Goal: Task Accomplishment & Management: Manage account settings

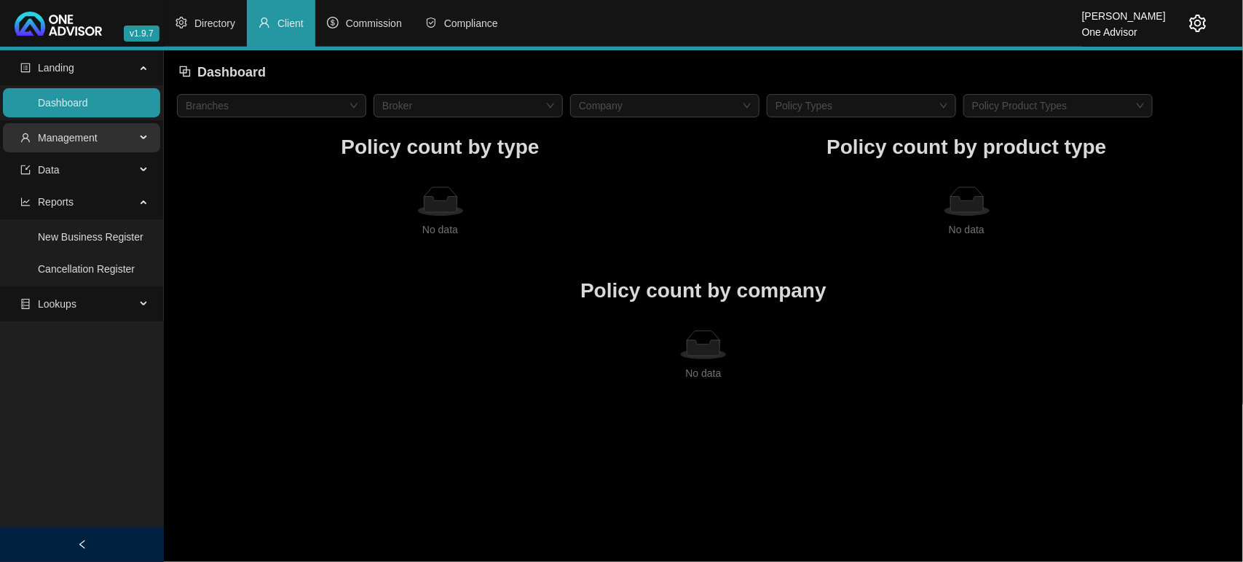
click at [81, 133] on span "Management" at bounding box center [68, 138] width 60 height 12
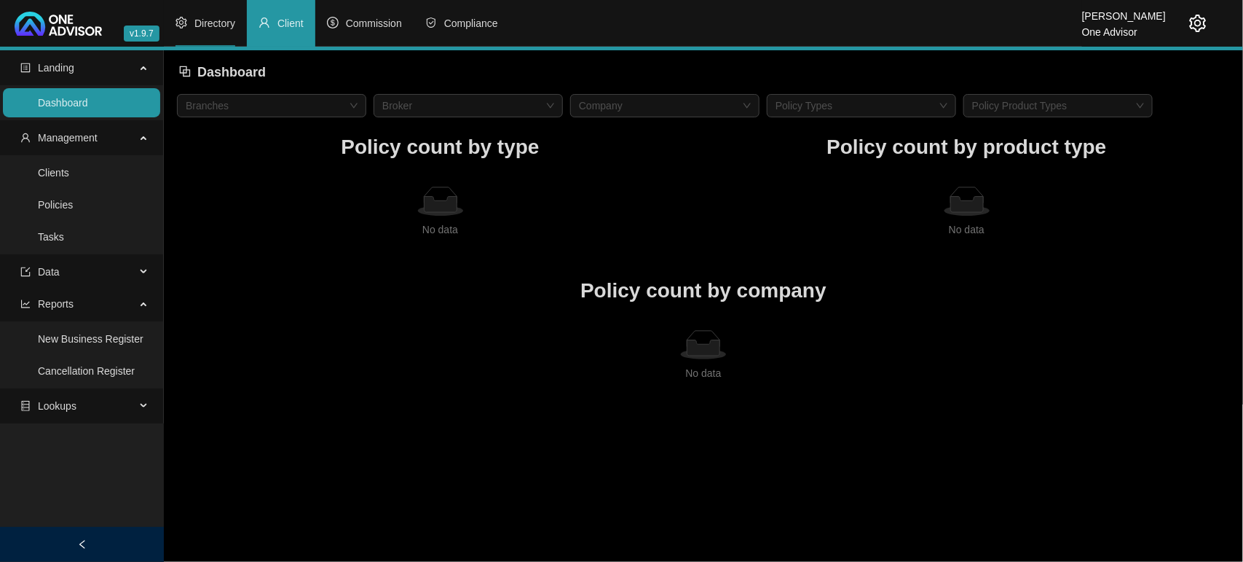
click at [212, 33] on li "Directory" at bounding box center [205, 23] width 83 height 47
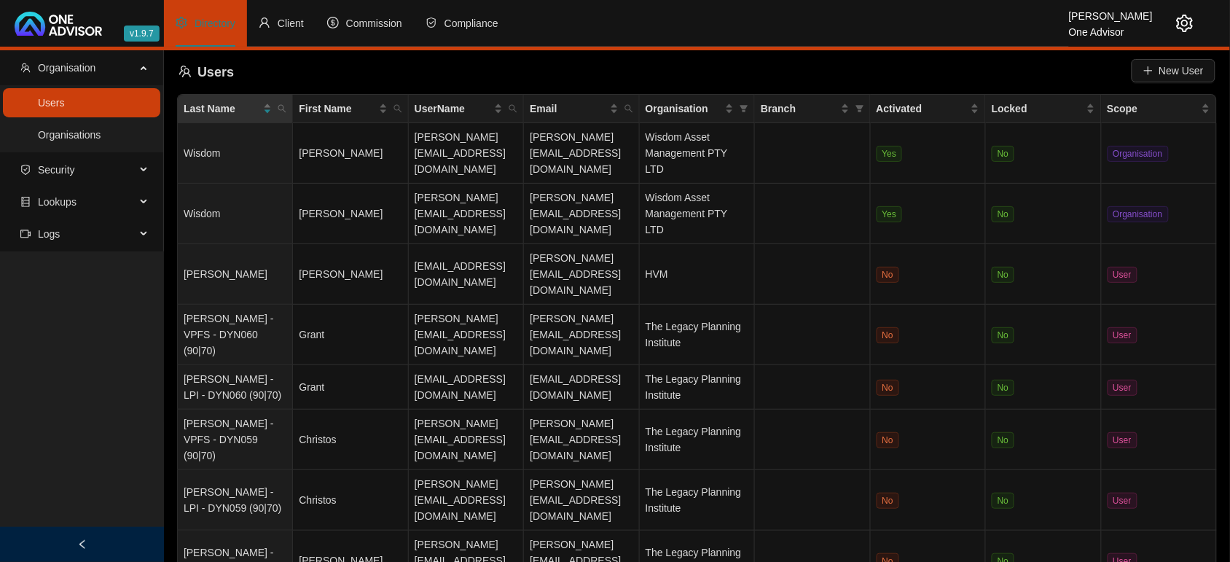
click at [129, 118] on ul "Users Organisations" at bounding box center [81, 118] width 163 height 67
click at [99, 141] on link "Organisations" at bounding box center [69, 135] width 63 height 12
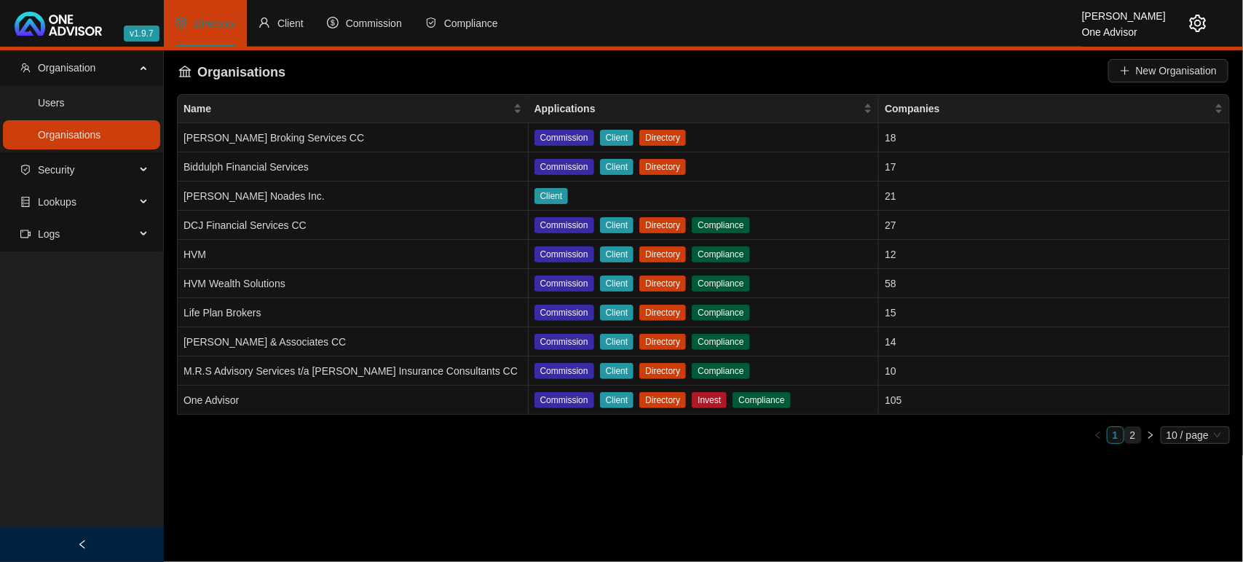
click at [1131, 435] on link "2" at bounding box center [1133, 435] width 16 height 16
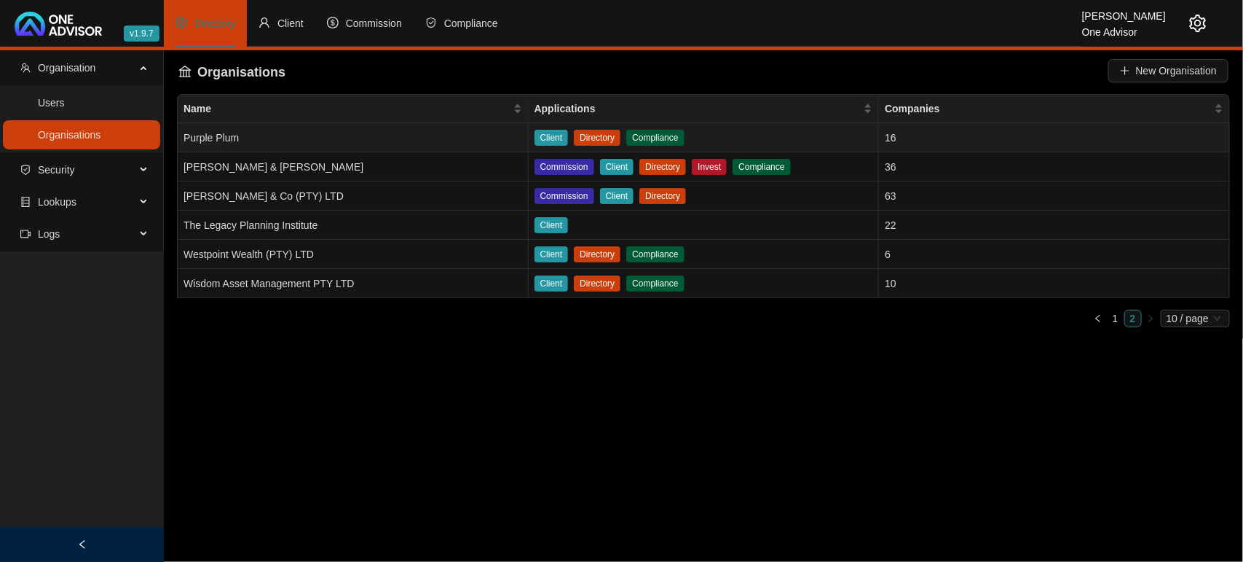
click at [324, 135] on td "Purple Plum" at bounding box center [353, 137] width 351 height 29
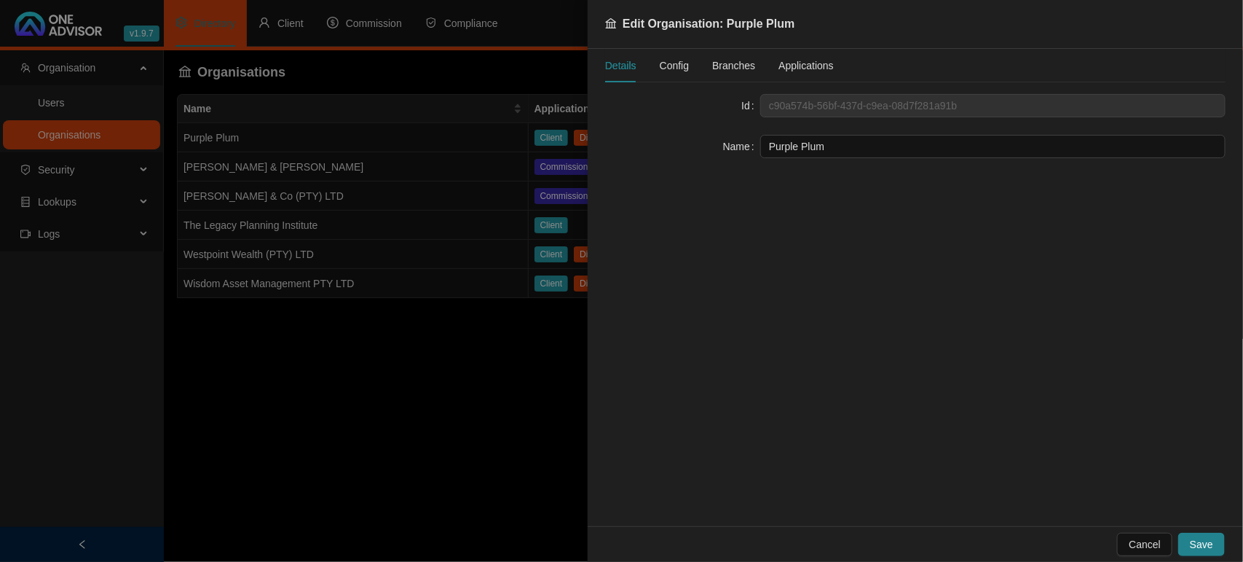
click at [689, 69] on div "Details Config Branches Applications" at bounding box center [719, 66] width 229 height 34
click at [682, 69] on span "Config" at bounding box center [674, 65] width 29 height 10
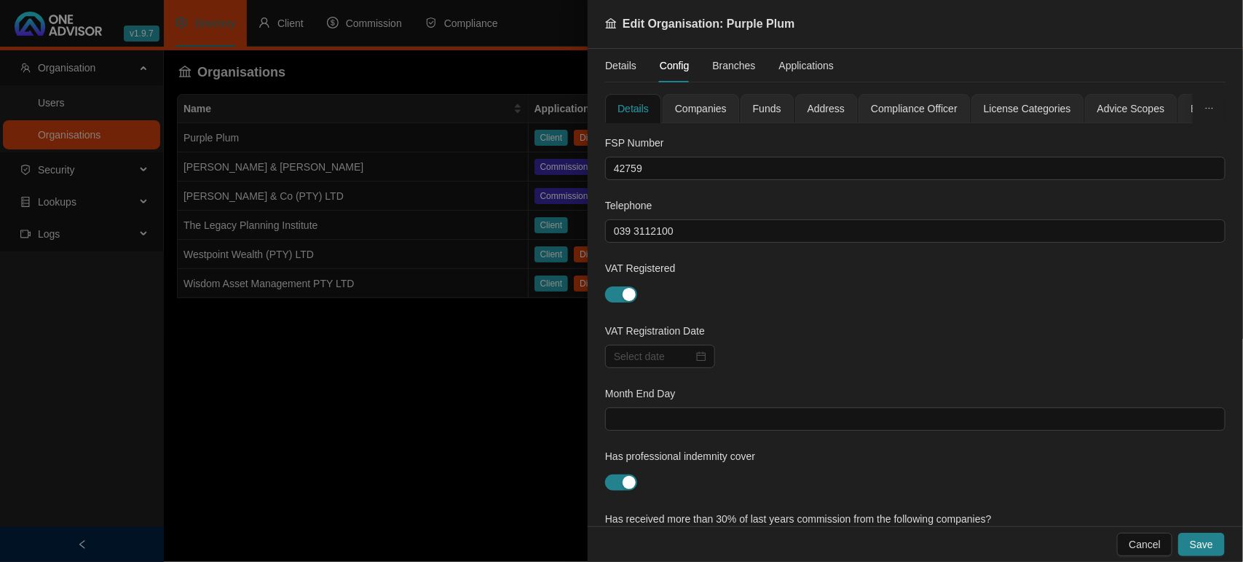
click at [710, 115] on div "Companies" at bounding box center [701, 109] width 52 height 16
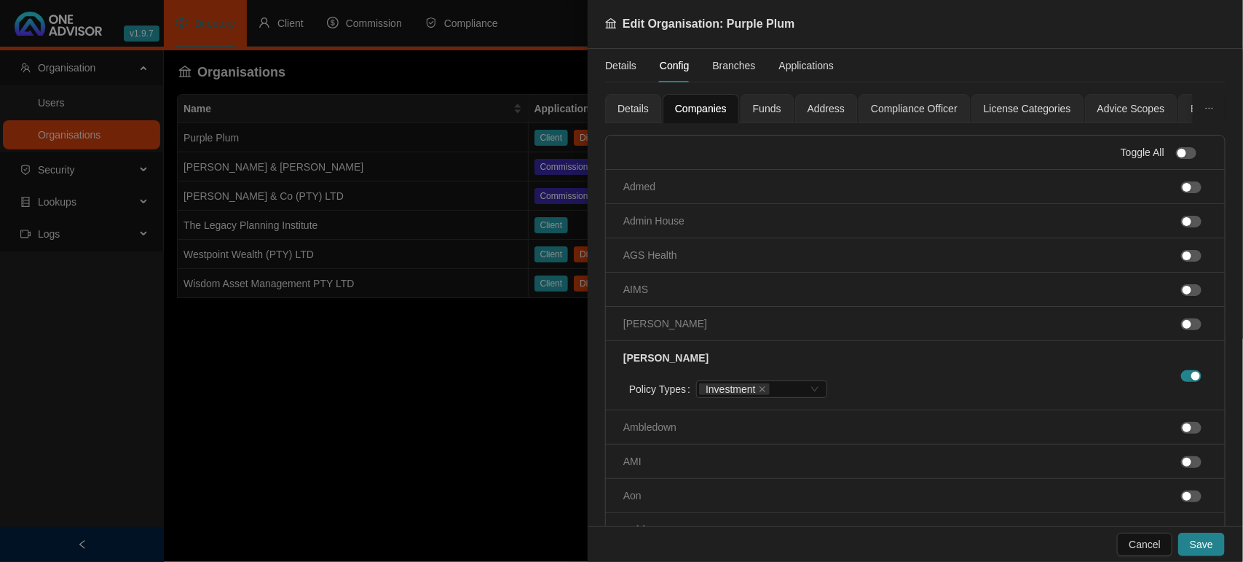
click at [762, 108] on span "Funds" at bounding box center [767, 108] width 28 height 10
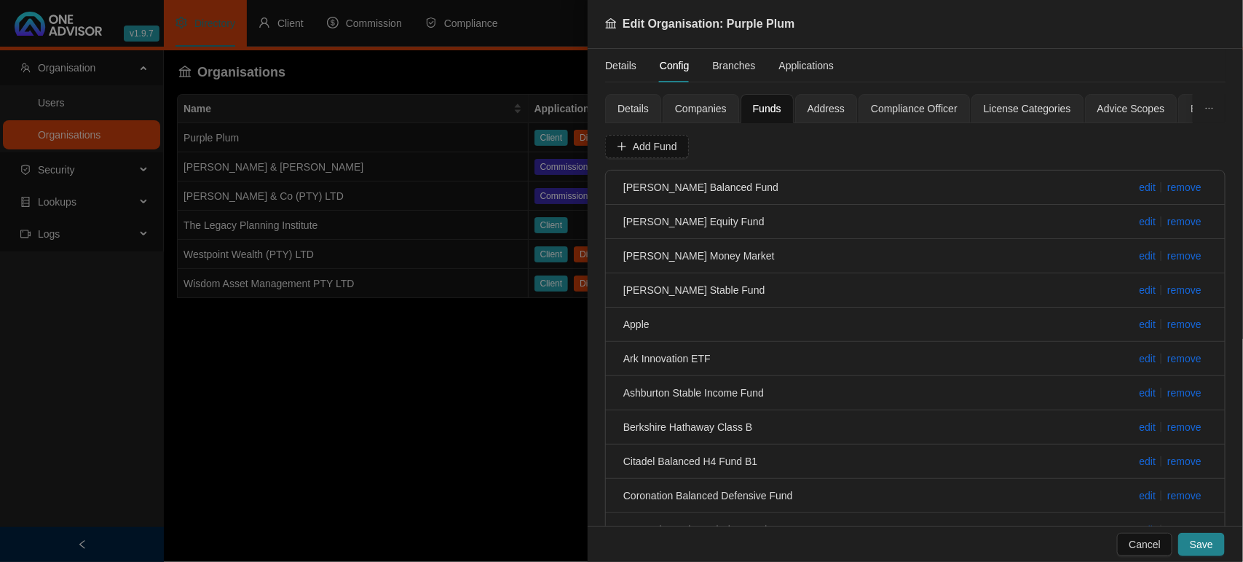
click at [816, 108] on span "Address" at bounding box center [826, 108] width 37 height 10
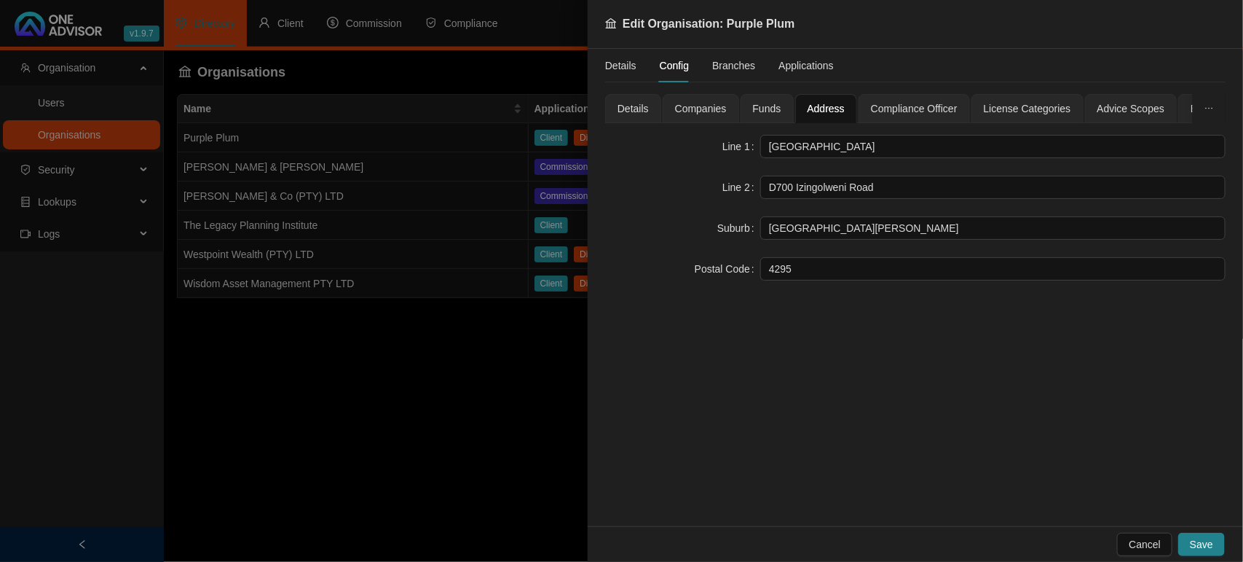
click at [912, 104] on span "Compliance Officer" at bounding box center [914, 108] width 87 height 10
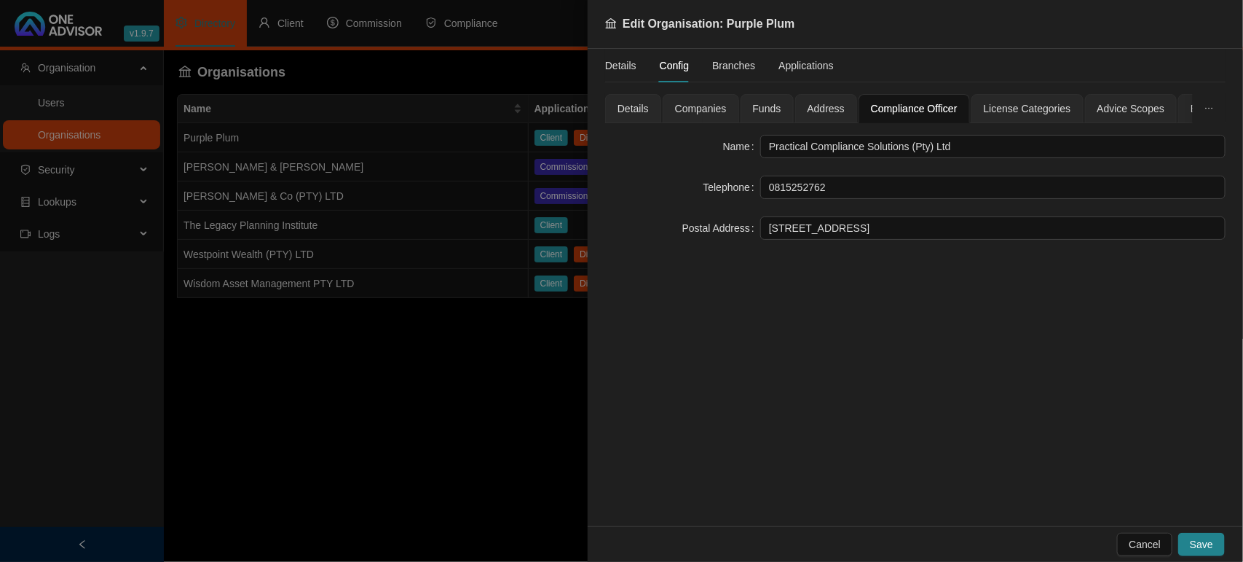
click at [1015, 104] on span "License Categories" at bounding box center [1027, 108] width 87 height 10
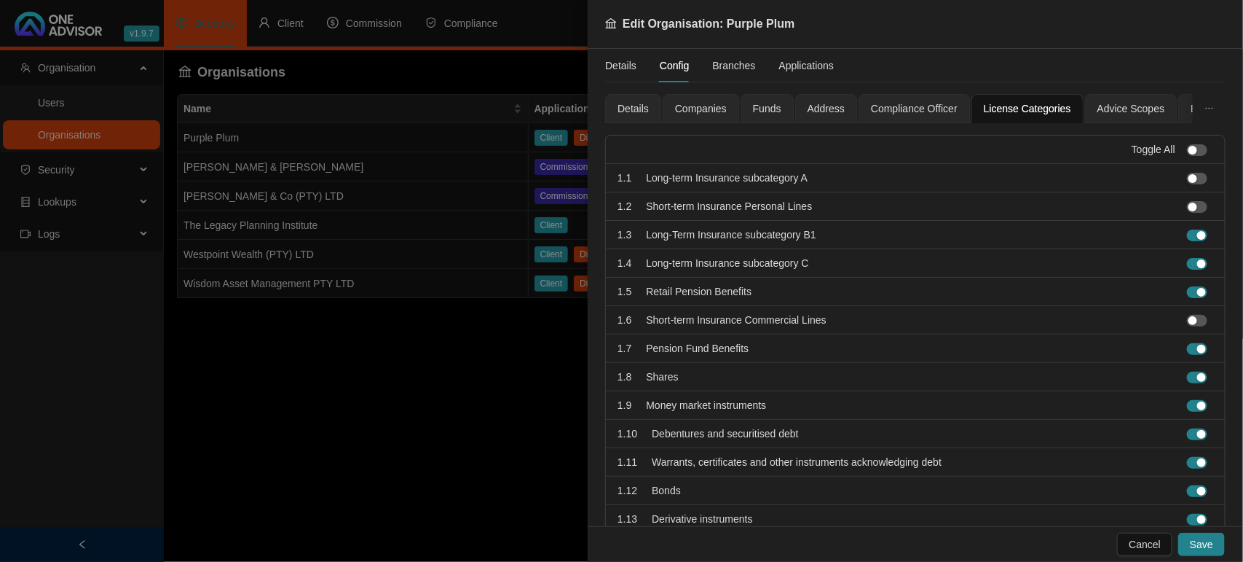
click at [1127, 104] on span "Advice Scopes" at bounding box center [1132, 108] width 68 height 10
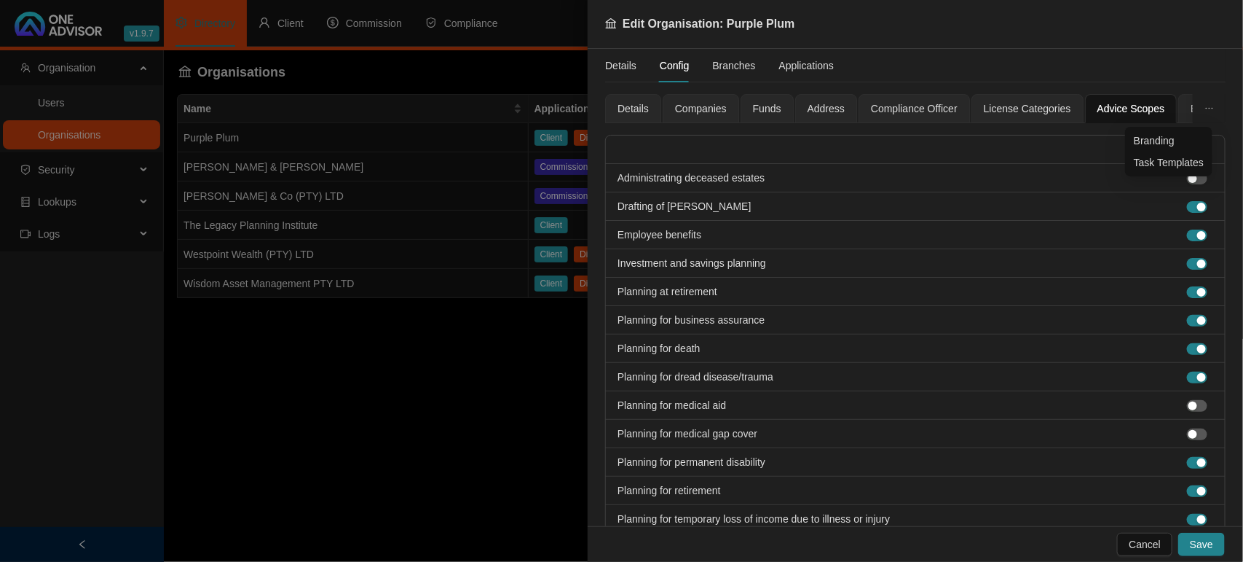
click at [1205, 111] on icon "ellipsis" at bounding box center [1209, 107] width 9 height 9
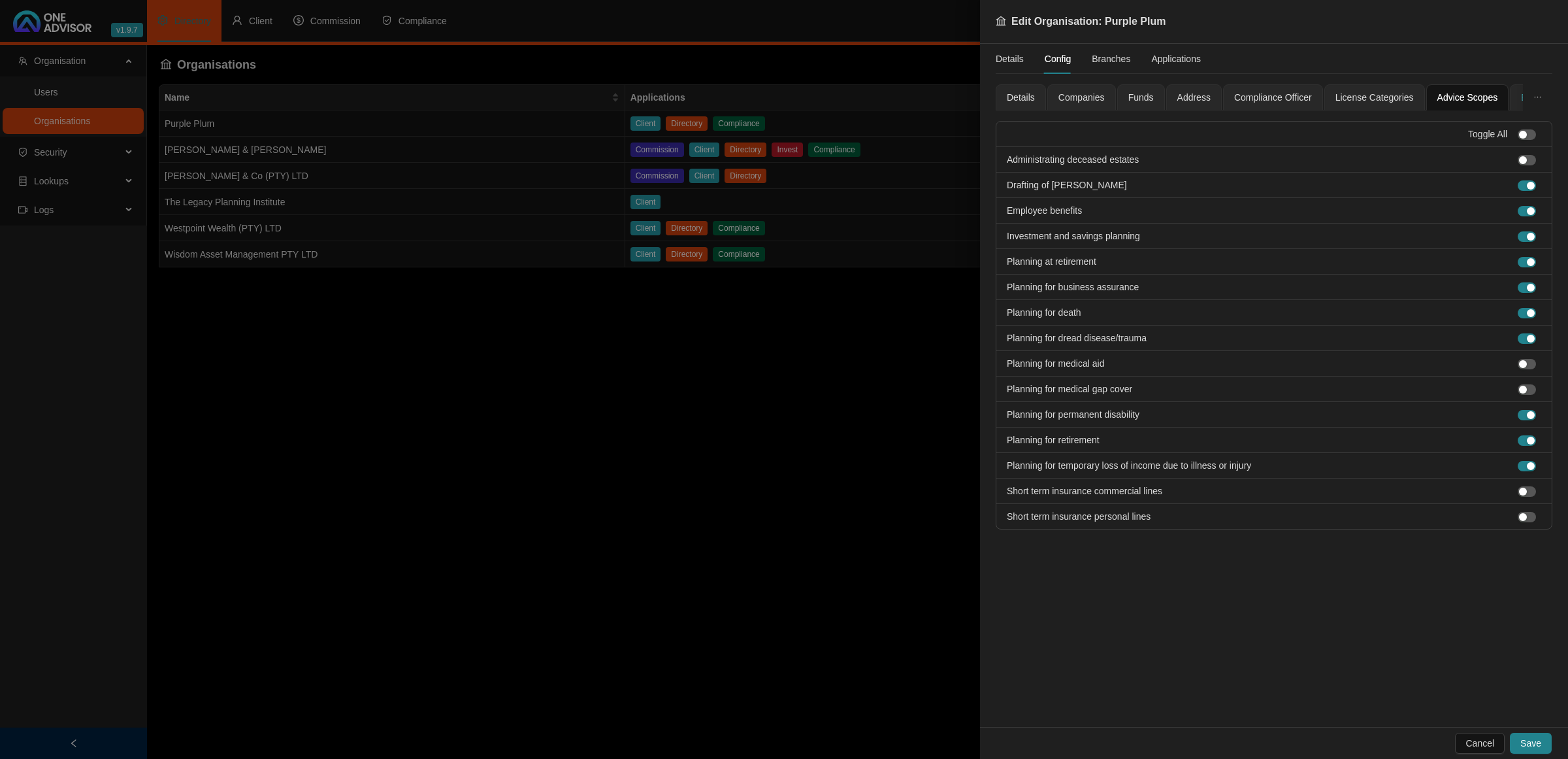
click at [1102, 98] on div "Branding" at bounding box center [1539, 97] width 59 height 26
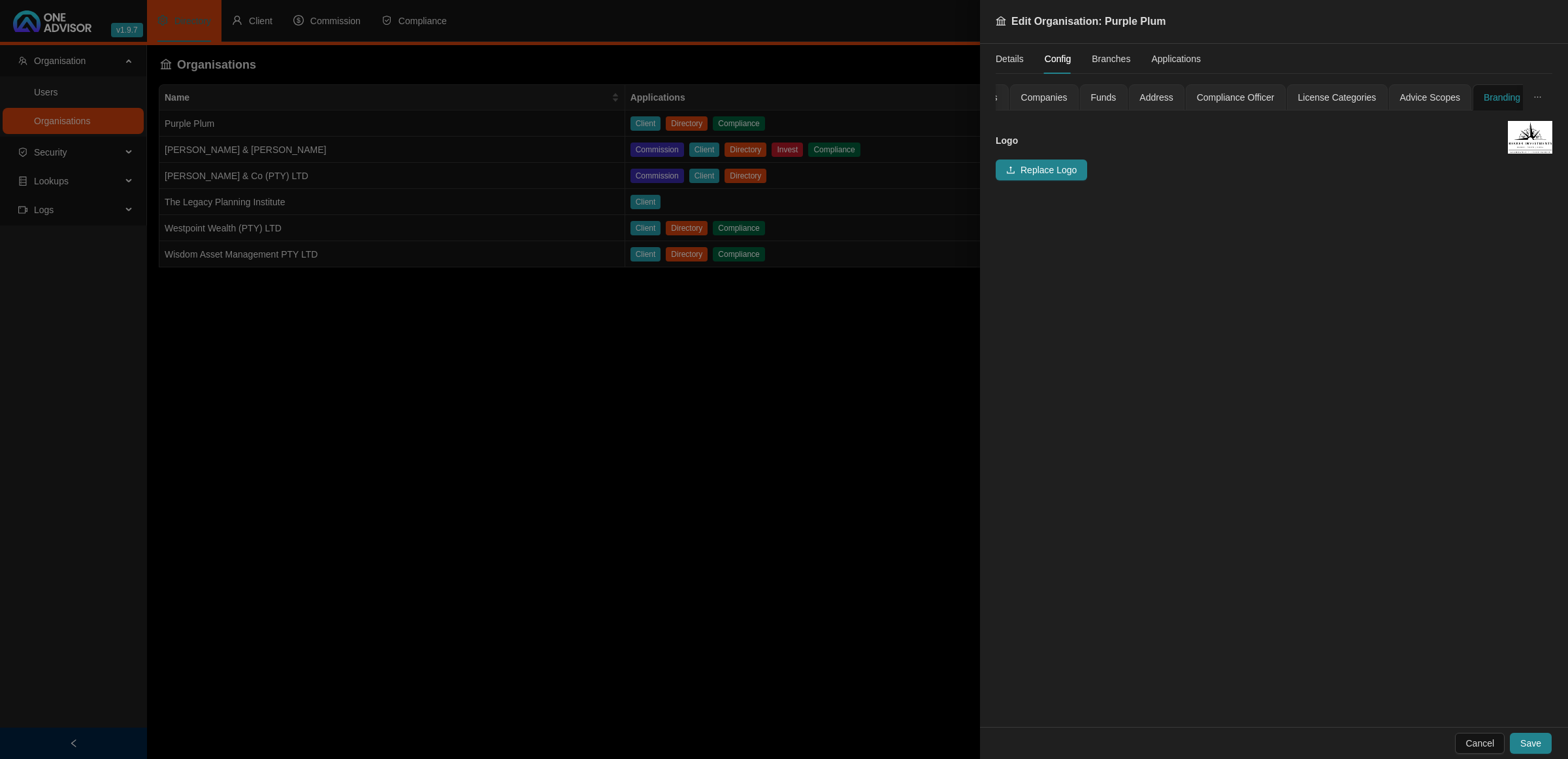
click at [1102, 144] on img at bounding box center [1530, 137] width 45 height 32
click at [1102, 141] on img at bounding box center [1530, 137] width 45 height 32
click at [1036, 171] on span "Replace Logo" at bounding box center [1049, 170] width 57 height 14
click at [1055, 191] on span "Bekker new logo 2025.jpg" at bounding box center [1058, 193] width 106 height 14
click at [1043, 177] on span "Replace Logo" at bounding box center [1049, 170] width 57 height 14
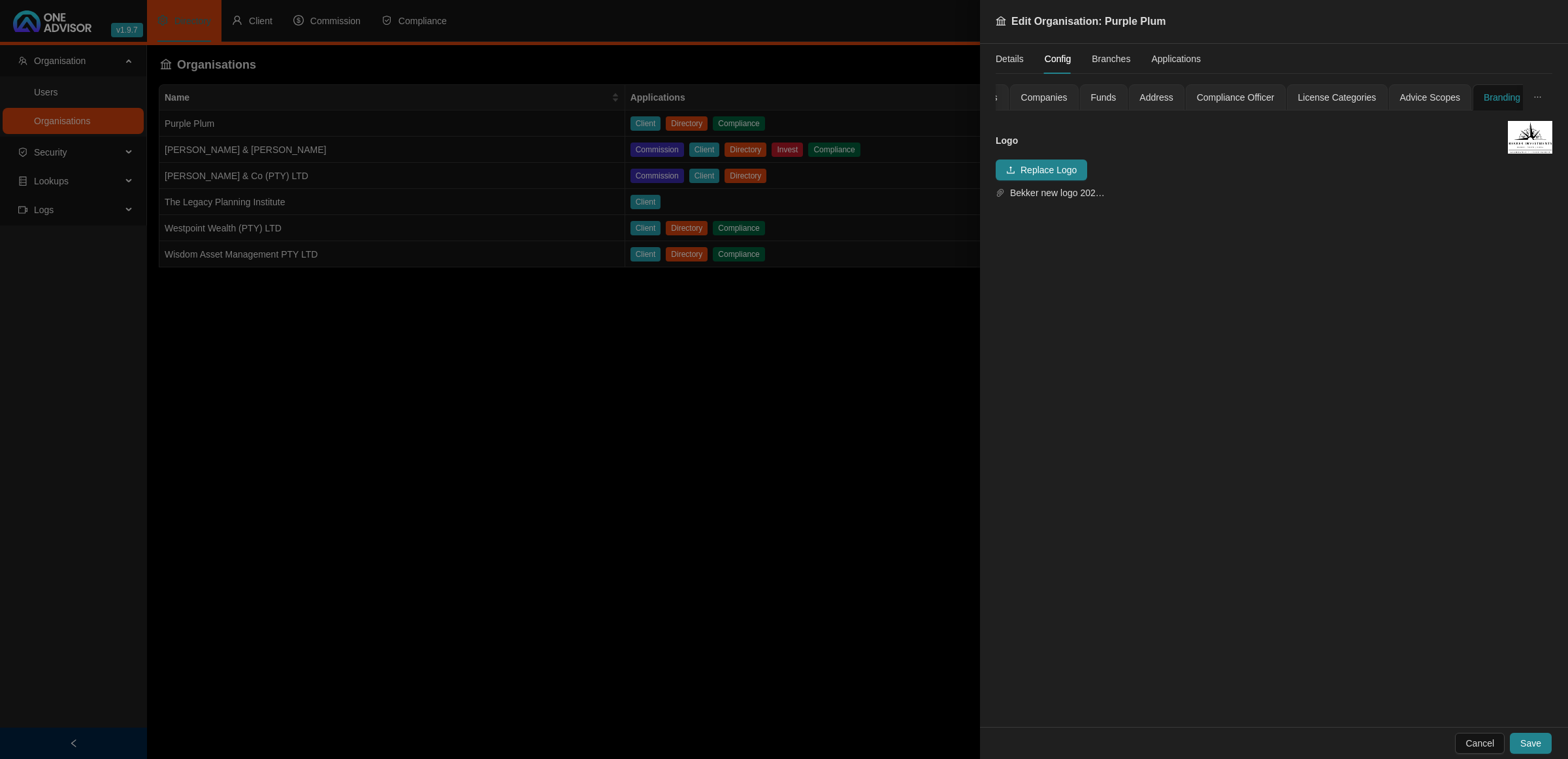
click at [1102, 127] on img at bounding box center [1530, 137] width 45 height 32
click at [1102, 491] on span "Save" at bounding box center [1530, 743] width 21 height 14
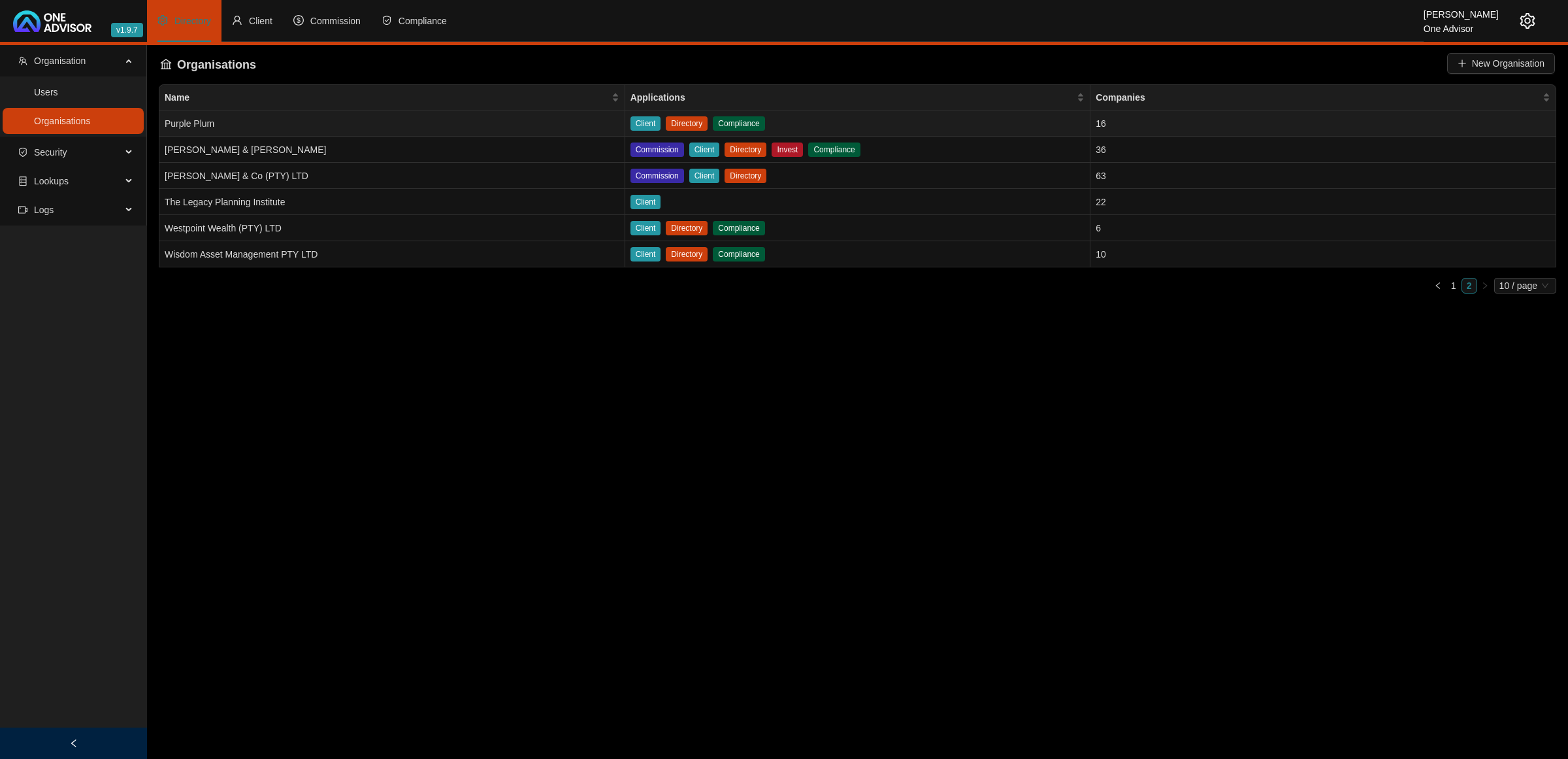
click at [422, 127] on td "Purple Plum" at bounding box center [392, 123] width 466 height 26
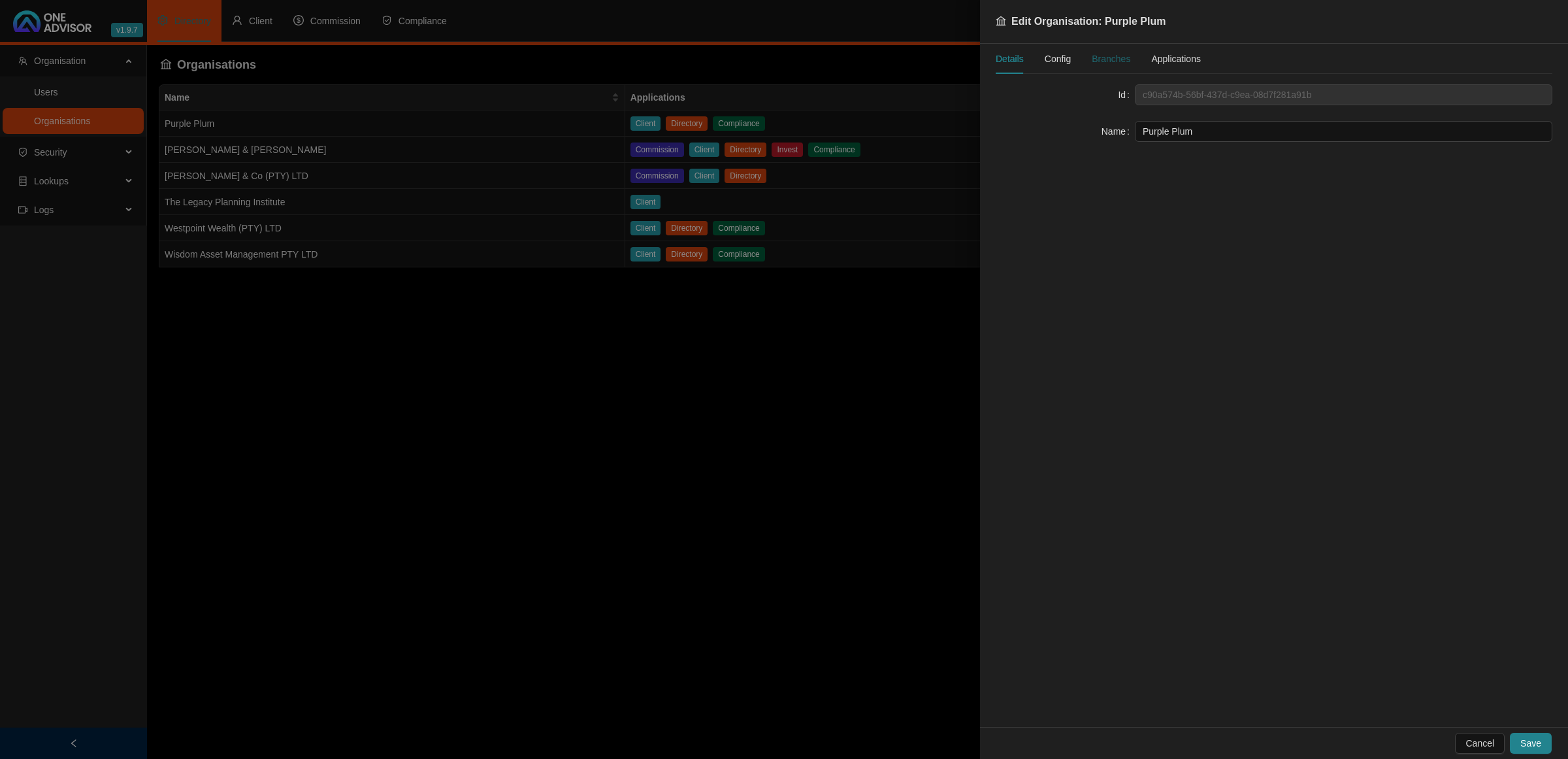
click at [1102, 59] on div "Branches" at bounding box center [1111, 59] width 39 height 14
click at [1102, 62] on span "Applications" at bounding box center [1176, 58] width 49 height 9
click at [1046, 61] on span "Config" at bounding box center [1058, 58] width 26 height 9
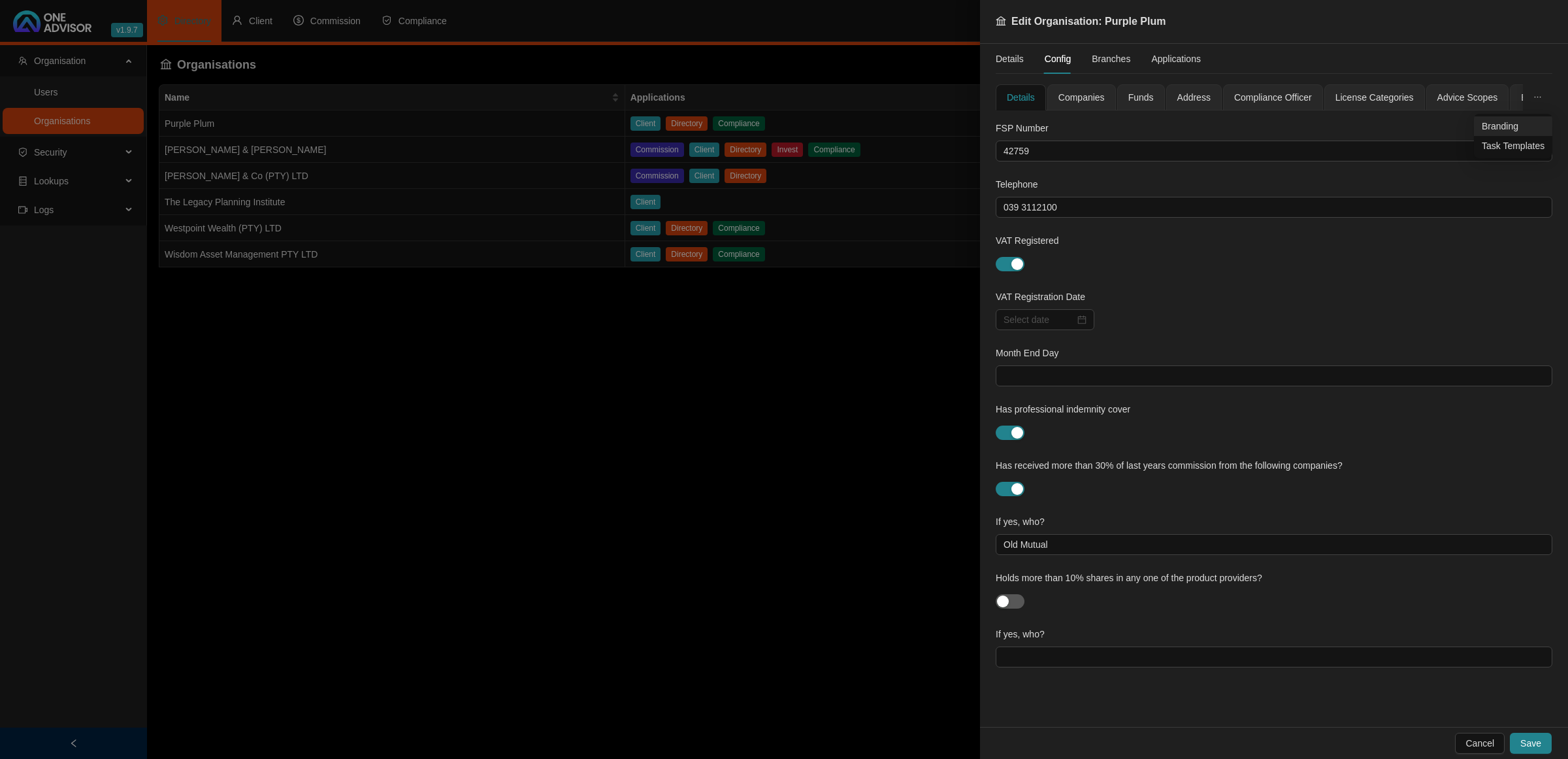
click at [1102, 126] on span "Branding" at bounding box center [1513, 126] width 63 height 14
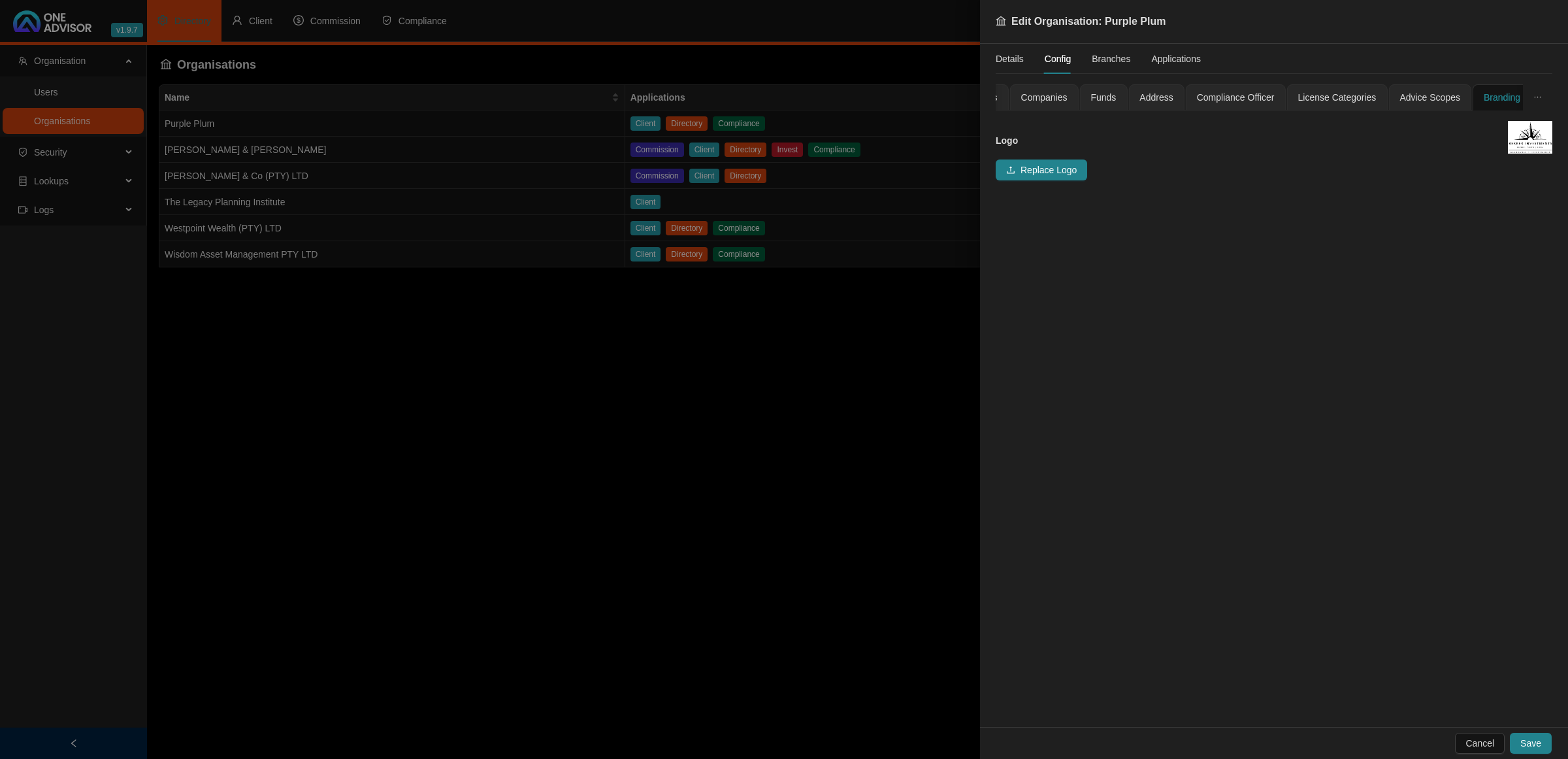
click at [890, 402] on div at bounding box center [784, 380] width 1568 height 759
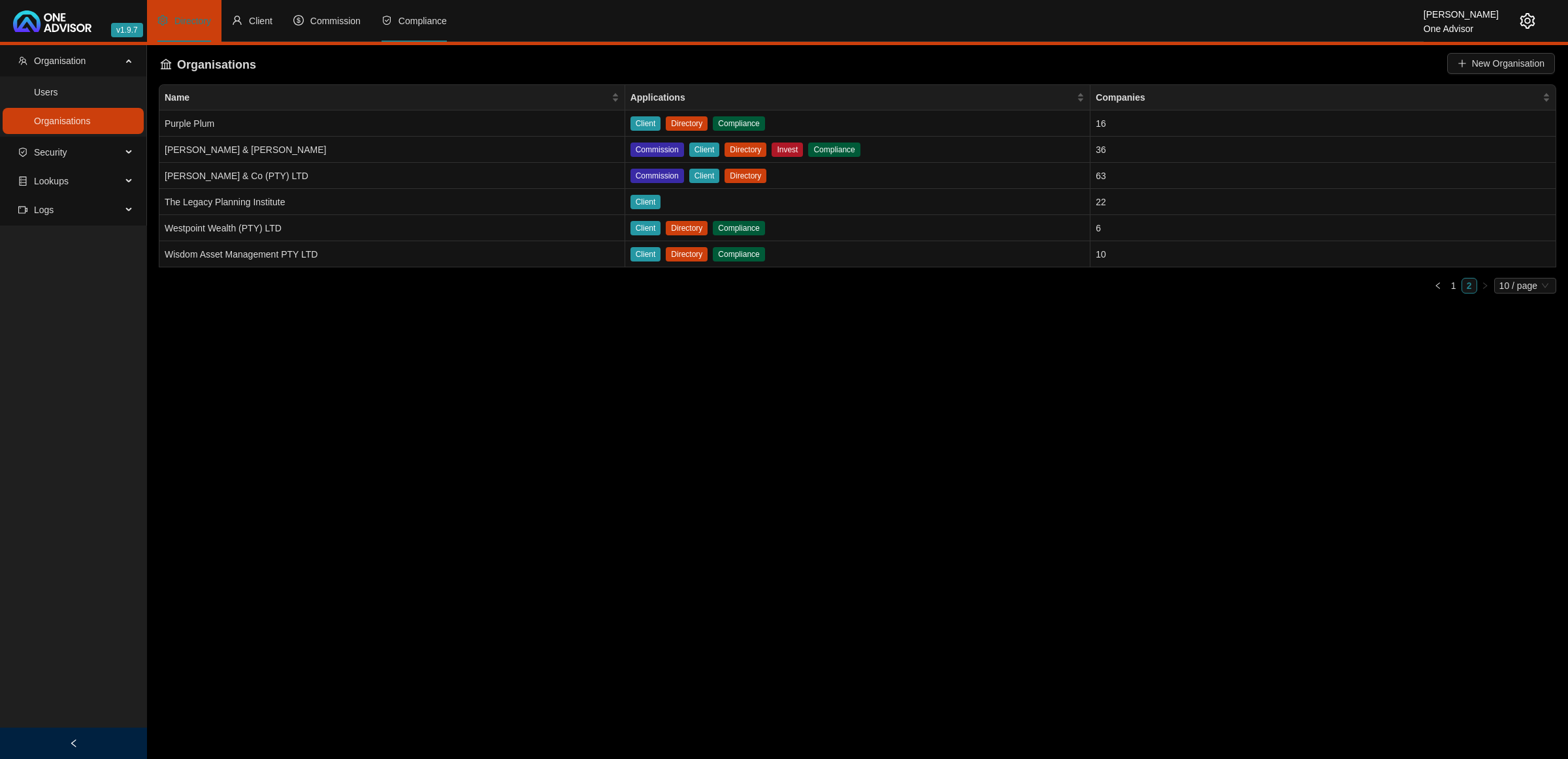
click at [415, 25] on span "Compliance" at bounding box center [422, 21] width 48 height 11
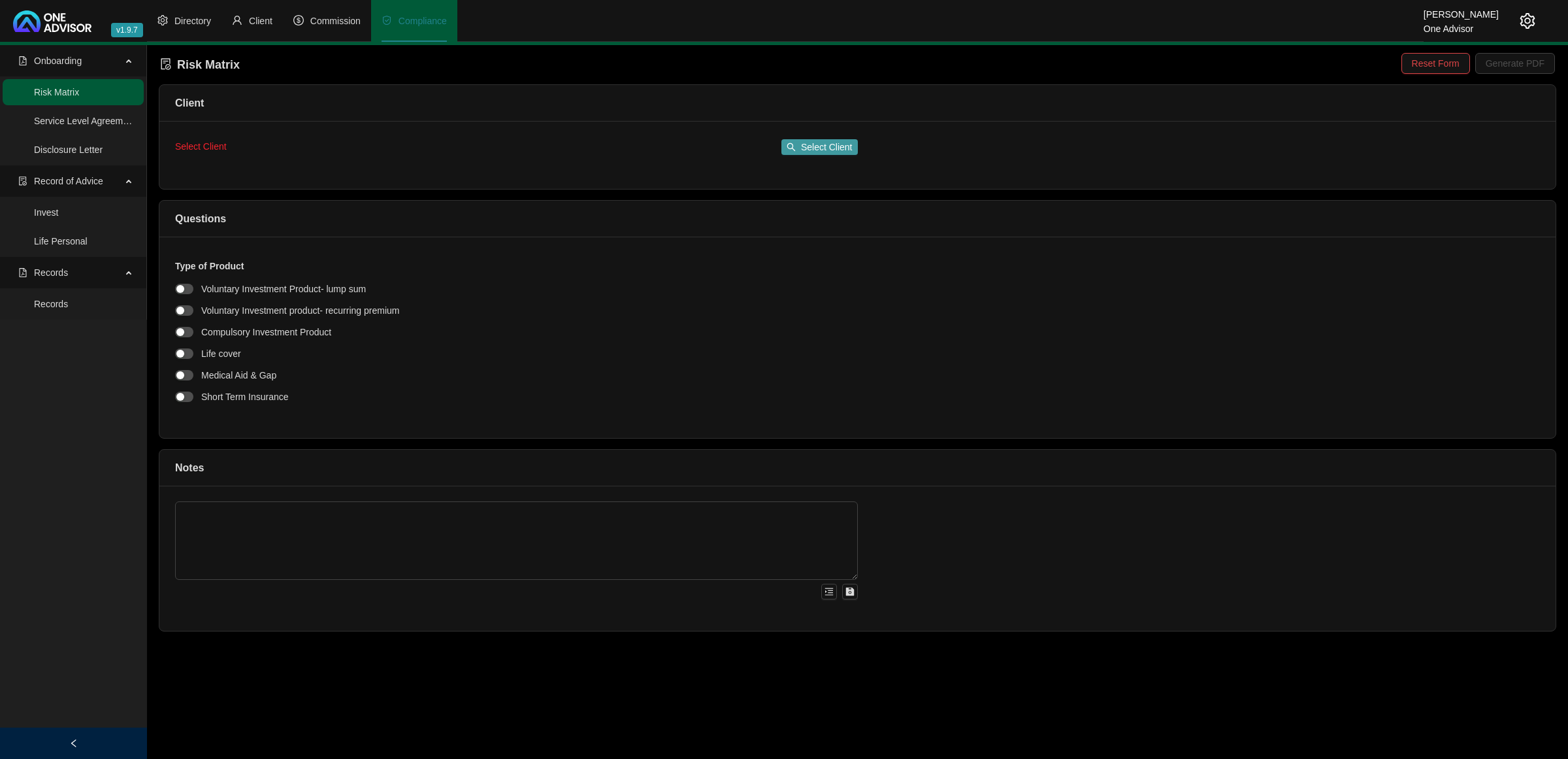
click at [824, 148] on span "Select Client" at bounding box center [827, 147] width 52 height 14
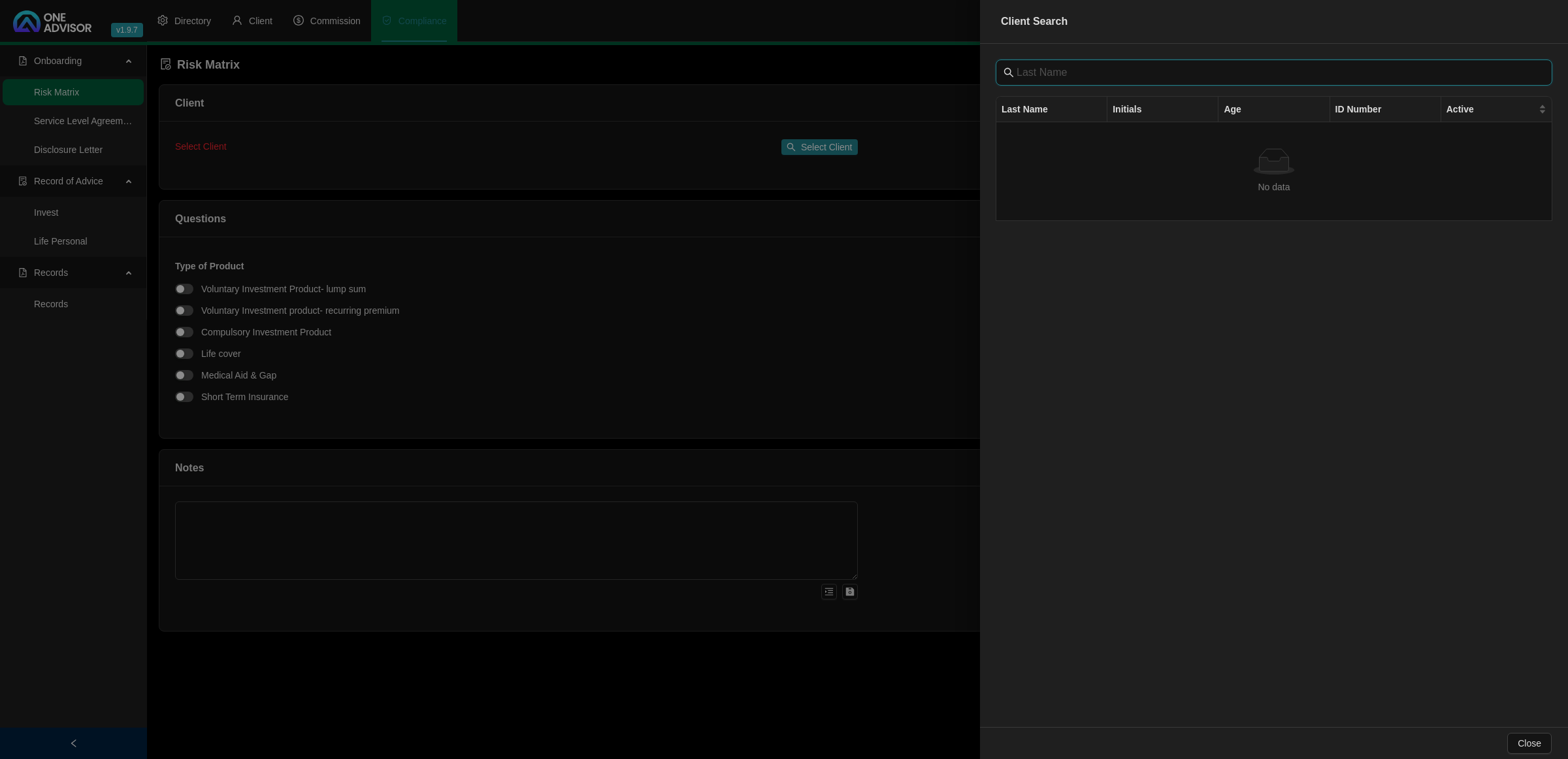
click at [1057, 72] on input "text" at bounding box center [1275, 72] width 518 height 15
type input "b"
click at [71, 118] on div at bounding box center [784, 380] width 1568 height 759
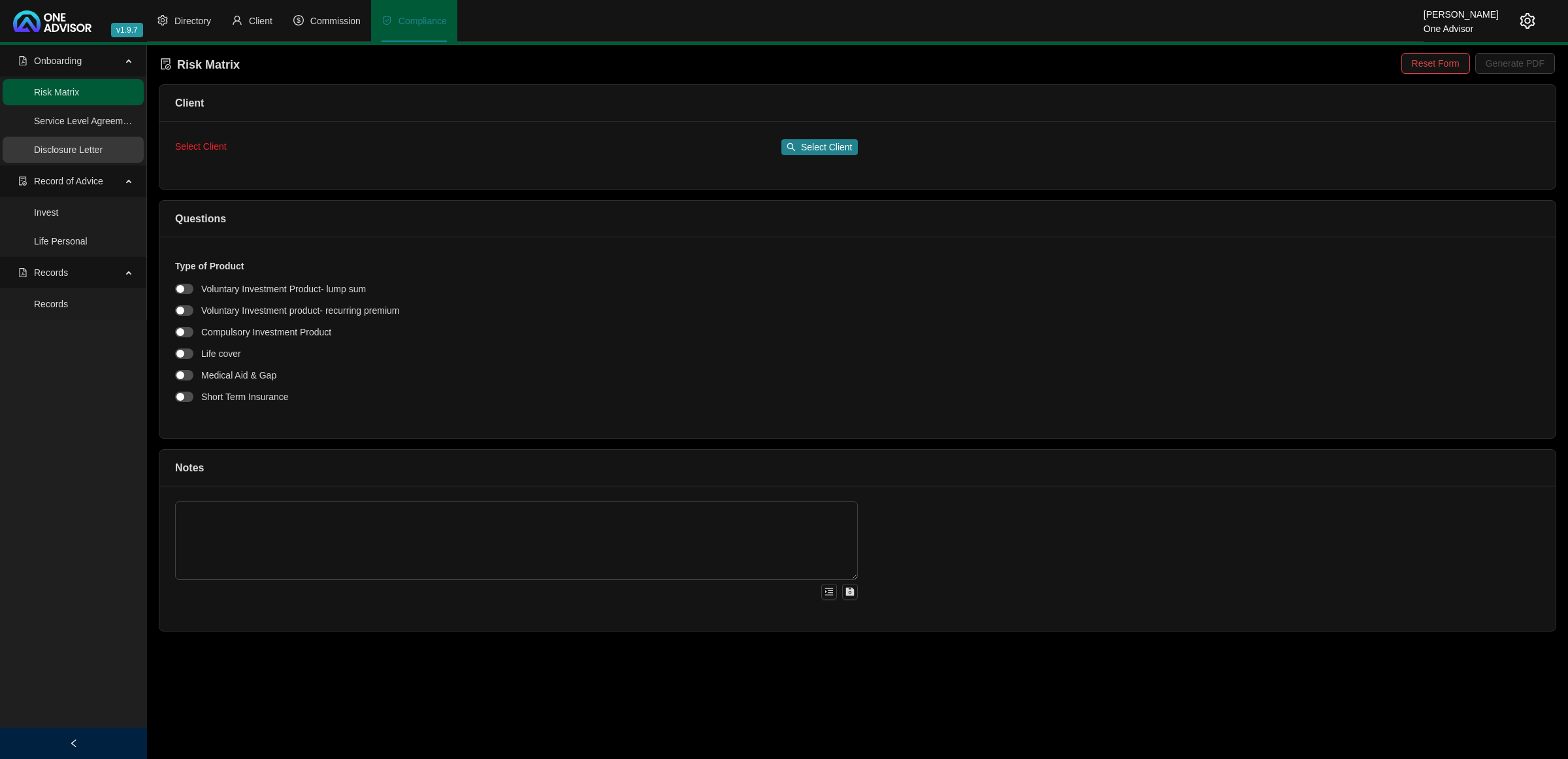
click at [74, 144] on link "Disclosure Letter" at bounding box center [68, 150] width 68 height 11
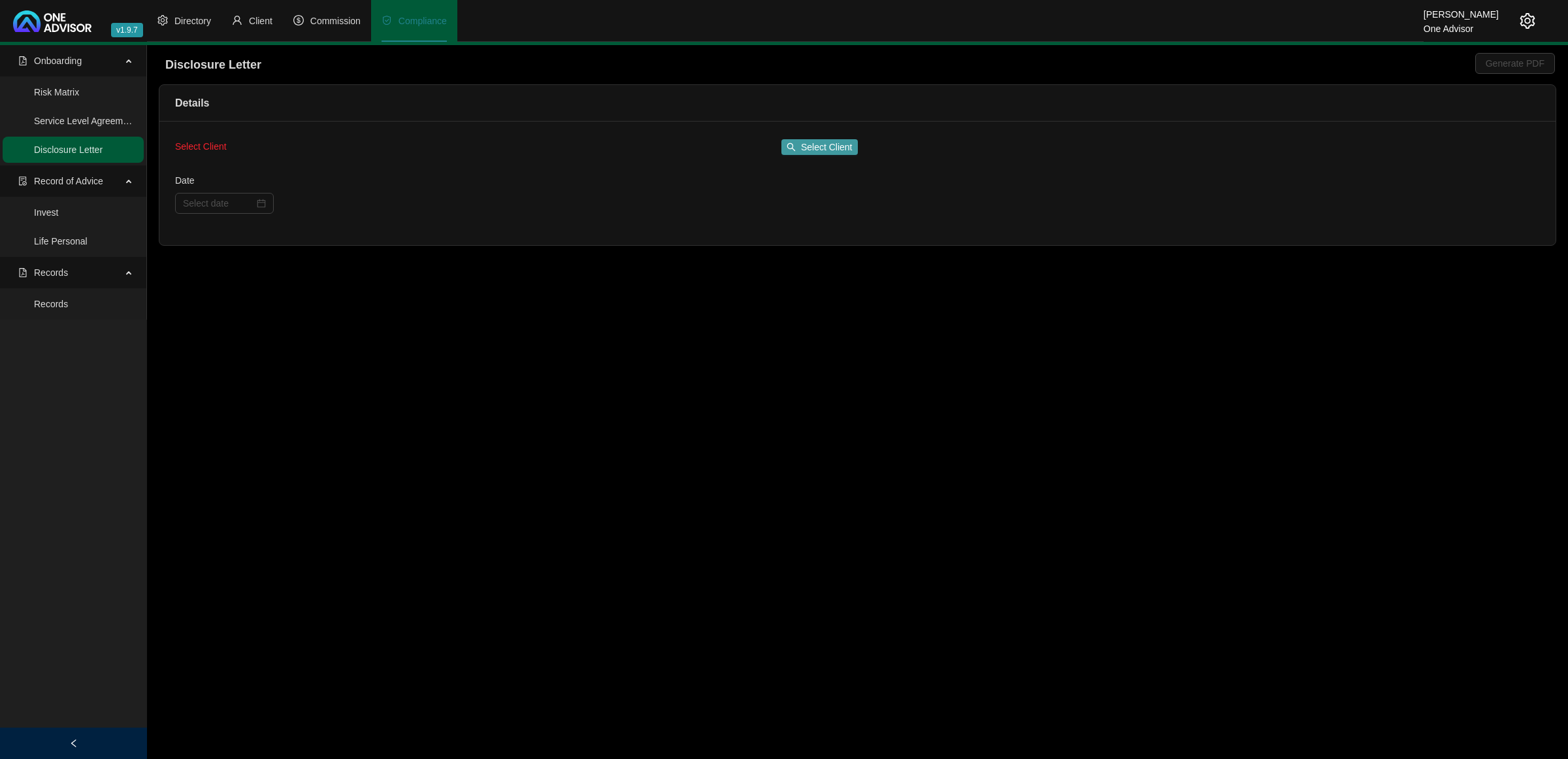
click at [808, 148] on span "Select Client" at bounding box center [827, 147] width 52 height 14
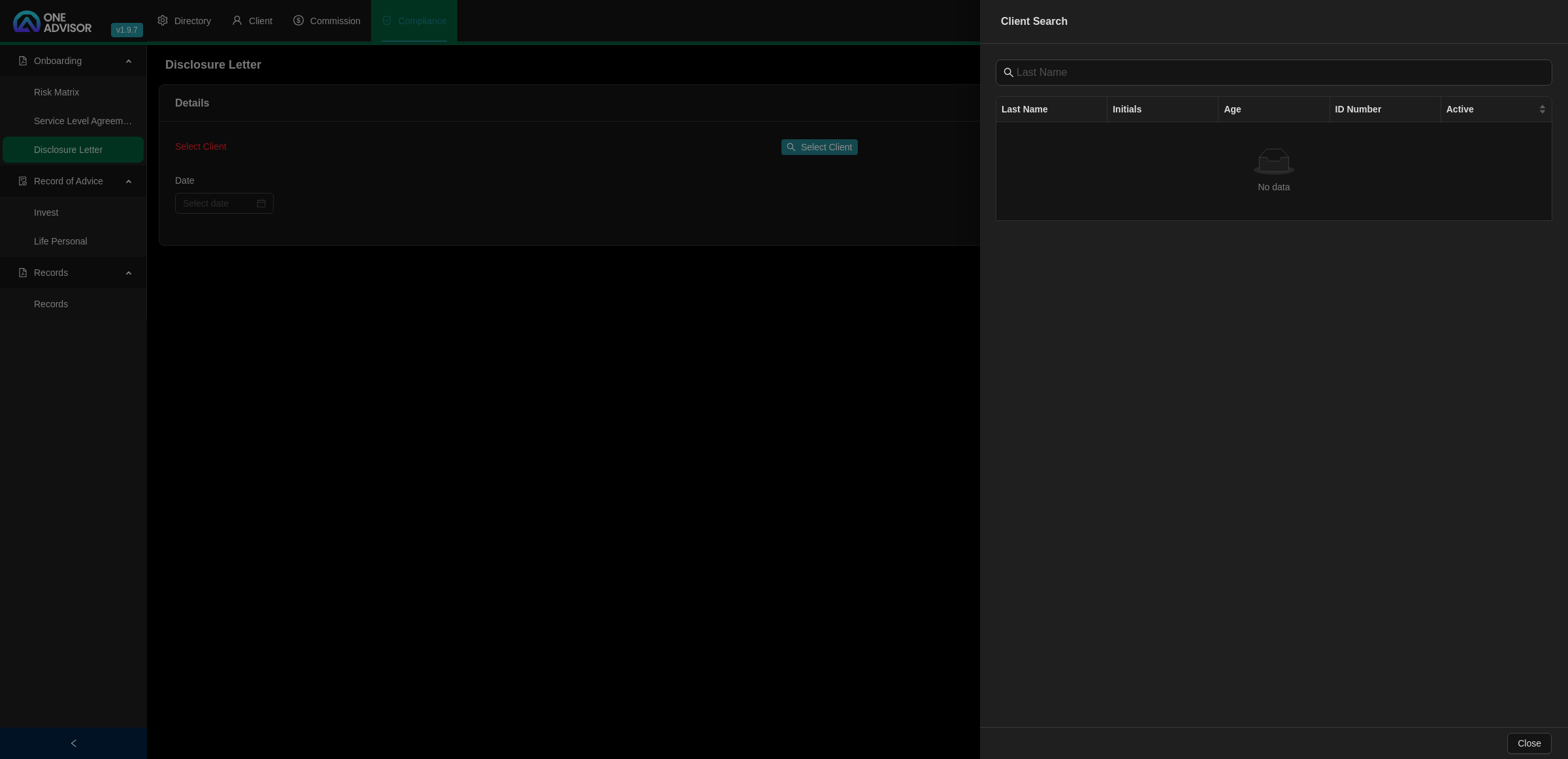
drag, startPoint x: 538, startPoint y: 461, endPoint x: 475, endPoint y: 434, distance: 68.5
click at [537, 461] on div at bounding box center [784, 380] width 1568 height 759
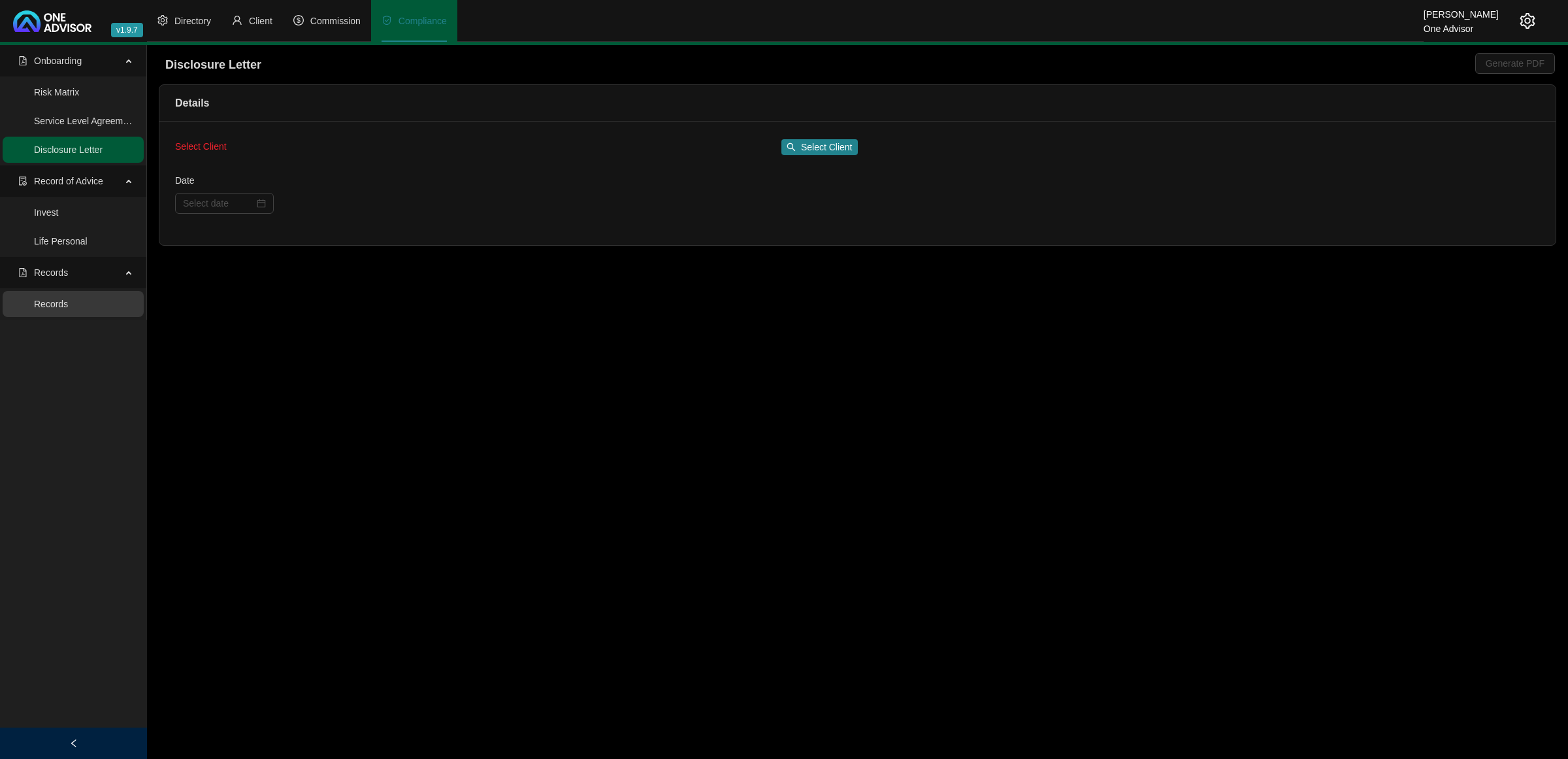
click at [42, 309] on link "Records" at bounding box center [51, 304] width 34 height 11
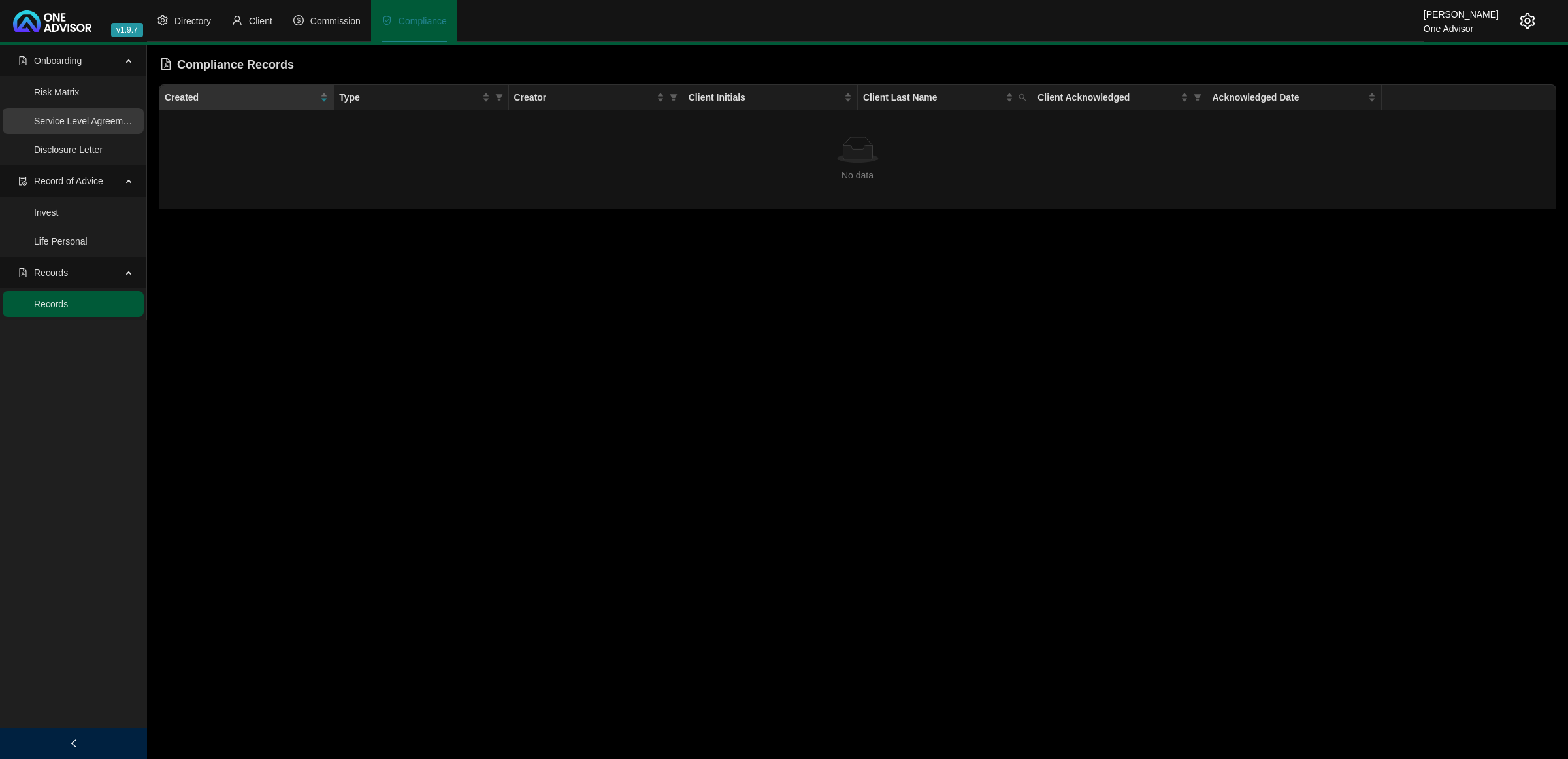
click at [85, 117] on link "Service Level Agreement" at bounding box center [85, 121] width 102 height 11
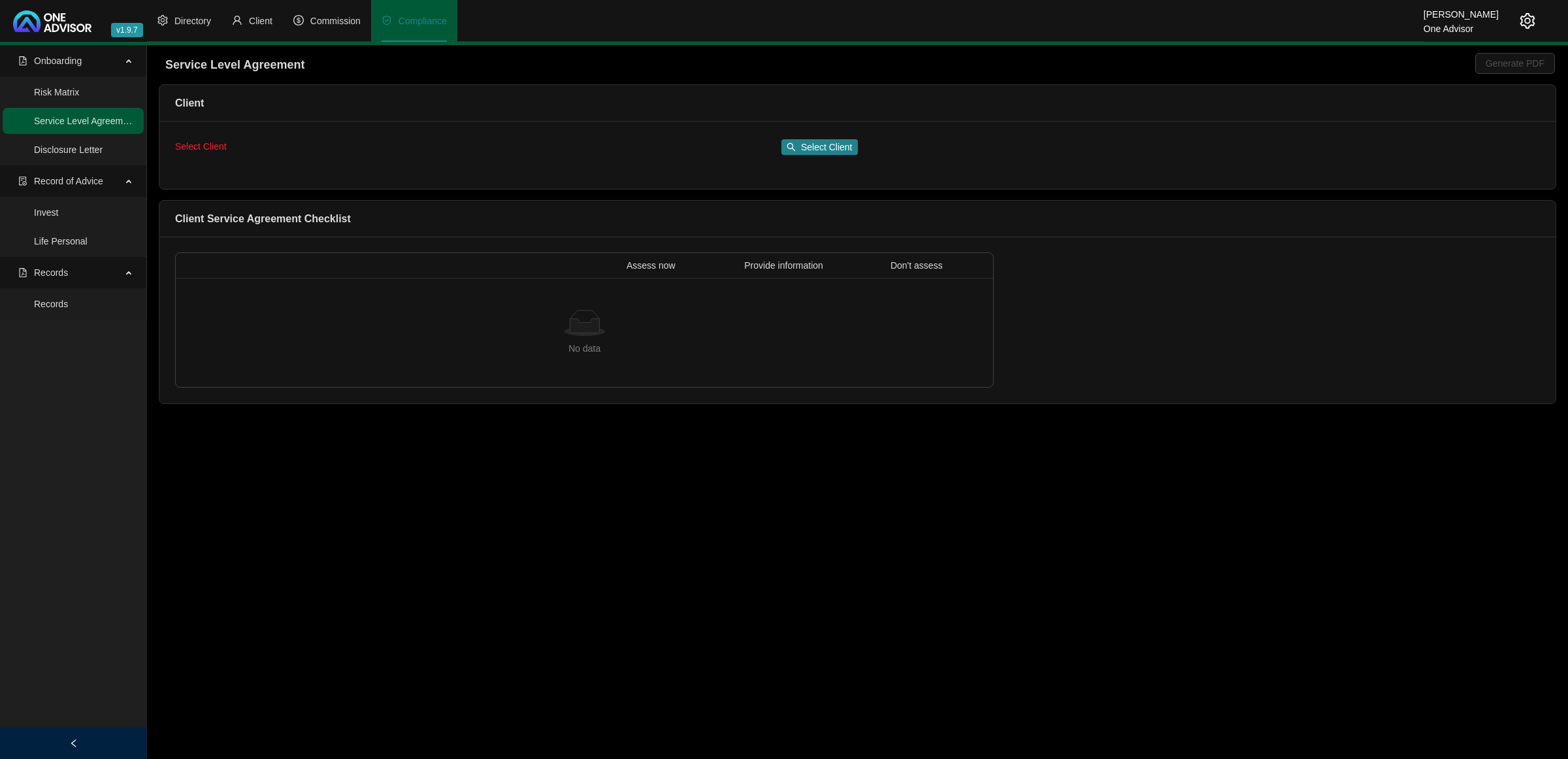
click at [215, 145] on span "Select Client" at bounding box center [201, 146] width 52 height 11
click at [677, 487] on main "Onboarding Risk Matrix Service Level Agreement Disclosure Letter Record of Advi…" at bounding box center [784, 401] width 1568 height 713
click at [1102, 18] on icon "setting" at bounding box center [1528, 21] width 15 height 15
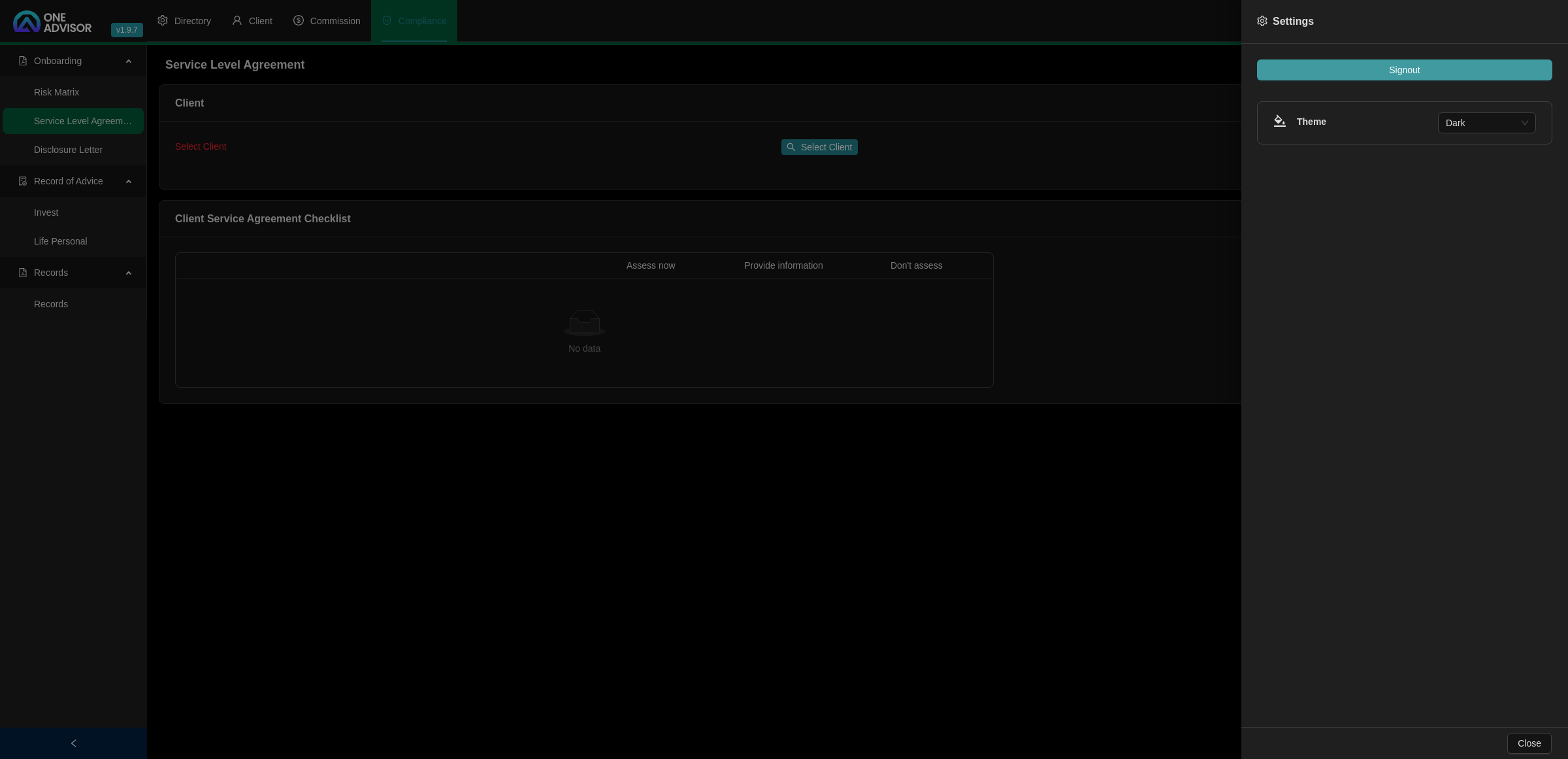
click at [1102, 66] on button "Signout" at bounding box center [1405, 69] width 295 height 21
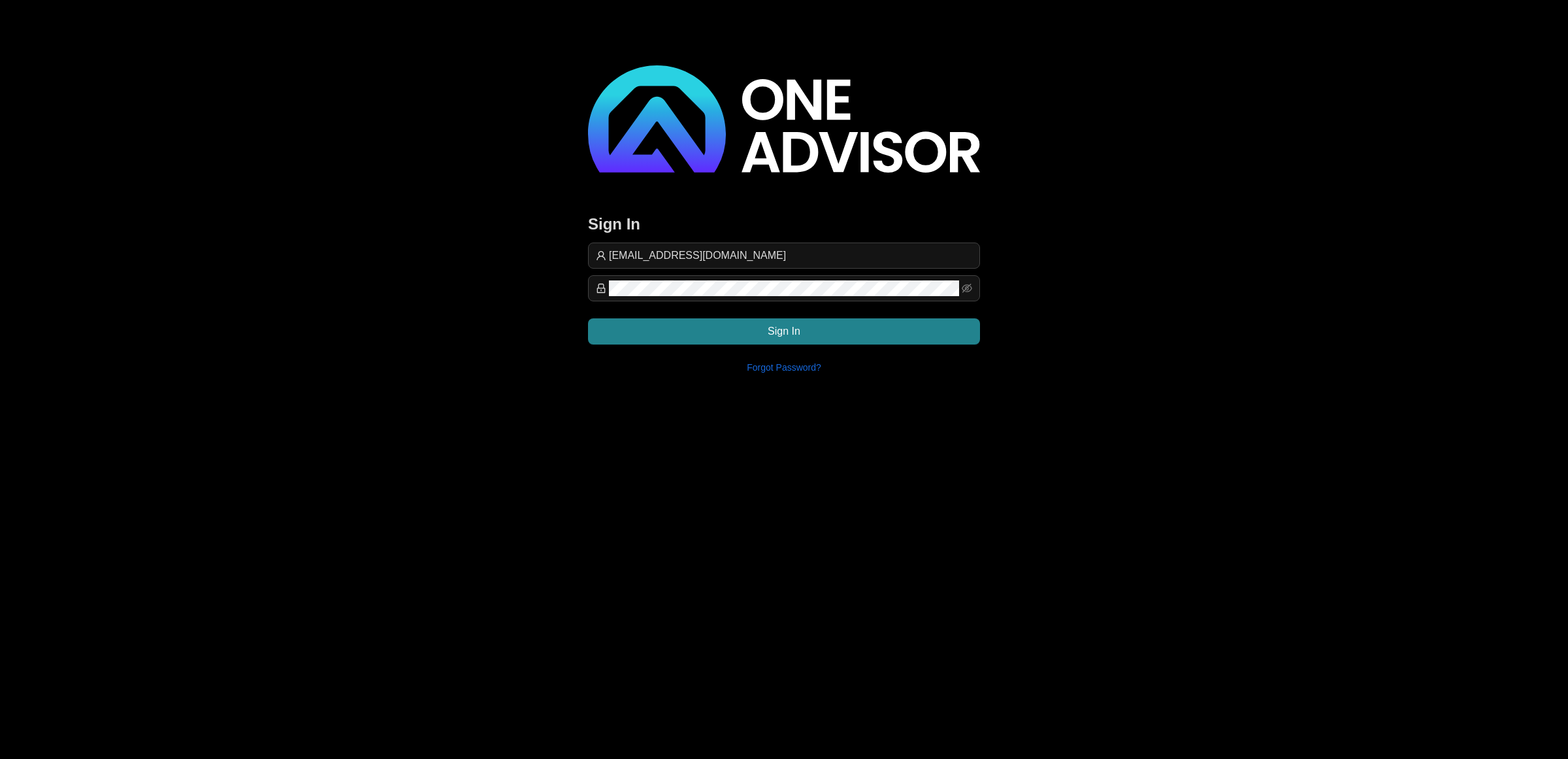
drag, startPoint x: 800, startPoint y: 255, endPoint x: 523, endPoint y: 246, distance: 277.1
click at [523, 246] on div "Sign In [EMAIL_ADDRESS][DOMAIN_NAME] Sign In Forgot Password?" at bounding box center [784, 192] width 1568 height 384
type input "support@purpleplum"
click at [945, 320] on button "Sign In" at bounding box center [784, 331] width 392 height 26
